Goal: Find specific page/section: Find specific page/section

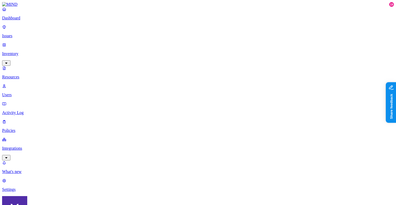
click at [31, 35] on p "Issues" at bounding box center [198, 36] width 392 height 5
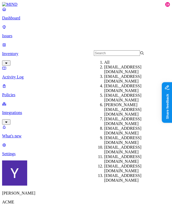
click at [122, 65] on div "All" at bounding box center [130, 62] width 51 height 5
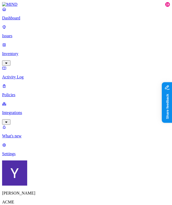
click at [82, 66] on span "Cloud" at bounding box center [80, 66] width 10 height 4
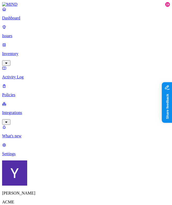
click at [102, 50] on button "button" at bounding box center [104, 51] width 4 height 2
click at [102, 63] on div "High" at bounding box center [102, 70] width 0 height 15
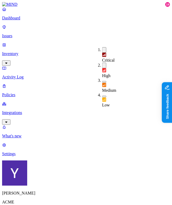
click at [102, 78] on div "Medium" at bounding box center [102, 85] width 0 height 15
